Goal: Information Seeking & Learning: Understand process/instructions

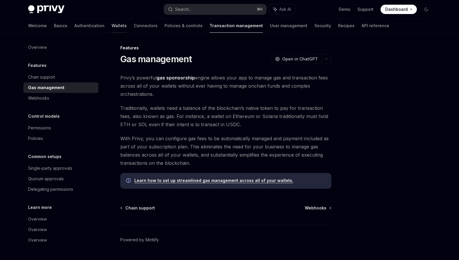
click at [122, 20] on link "Wallets" at bounding box center [118, 26] width 15 height 14
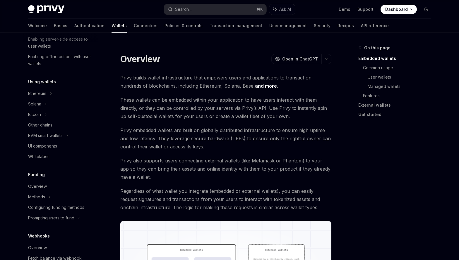
scroll to position [105, 0]
click at [89, 130] on div "EVM smart wallets" at bounding box center [60, 135] width 75 height 11
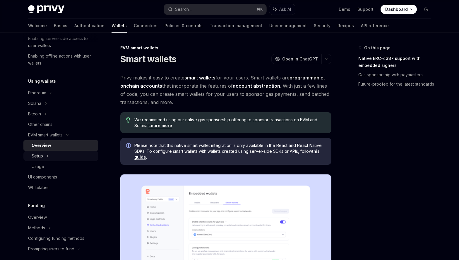
click at [91, 151] on div "Setup" at bounding box center [60, 156] width 75 height 11
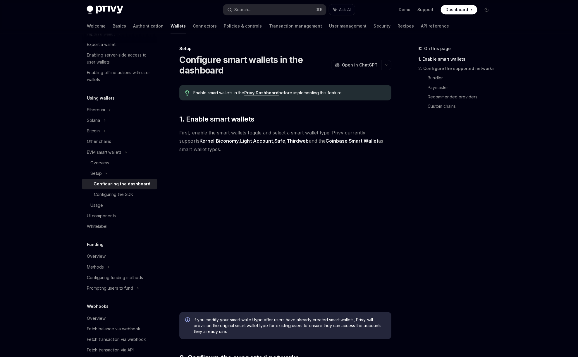
scroll to position [83, 0]
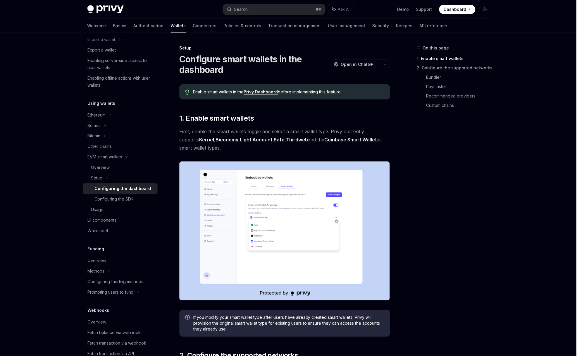
type textarea "*"
